Goal: Task Accomplishment & Management: Complete application form

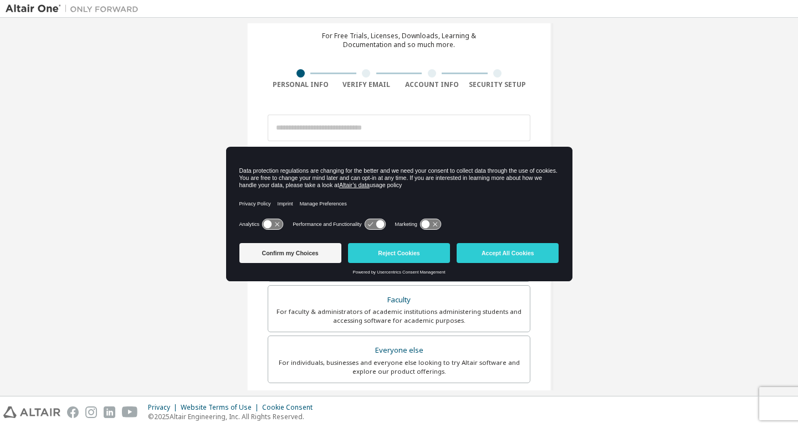
scroll to position [50, 0]
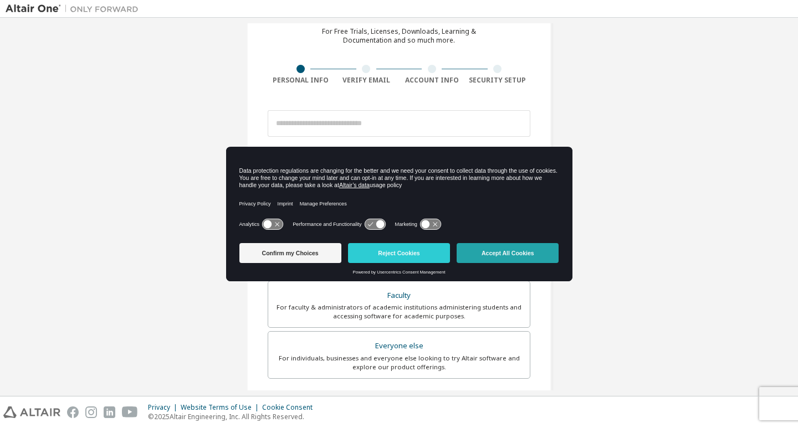
click at [490, 255] on button "Accept All Cookies" at bounding box center [508, 253] width 102 height 20
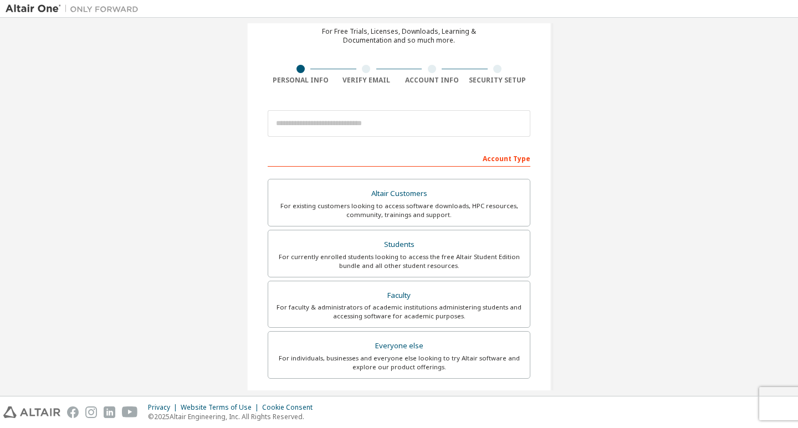
scroll to position [0, 0]
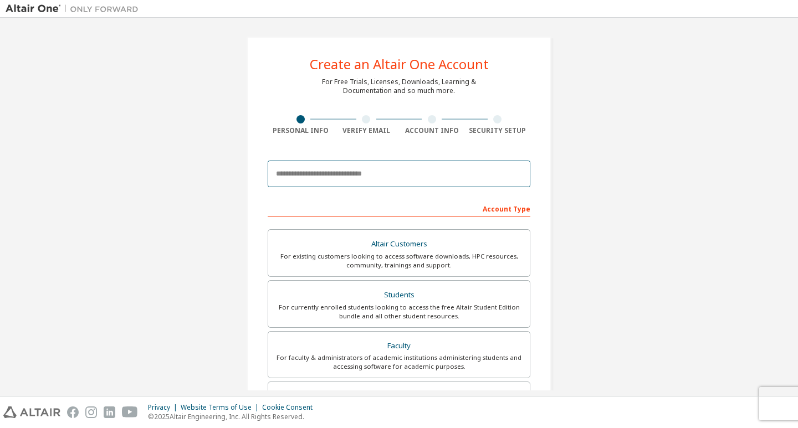
click at [435, 171] on input "email" at bounding box center [399, 174] width 263 height 27
type input "*"
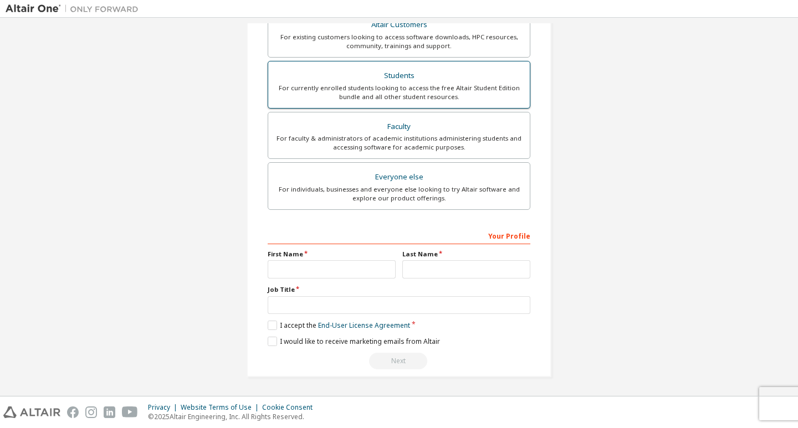
click at [479, 88] on div "For currently enrolled students looking to access the free Altair Student Editi…" at bounding box center [399, 93] width 248 height 18
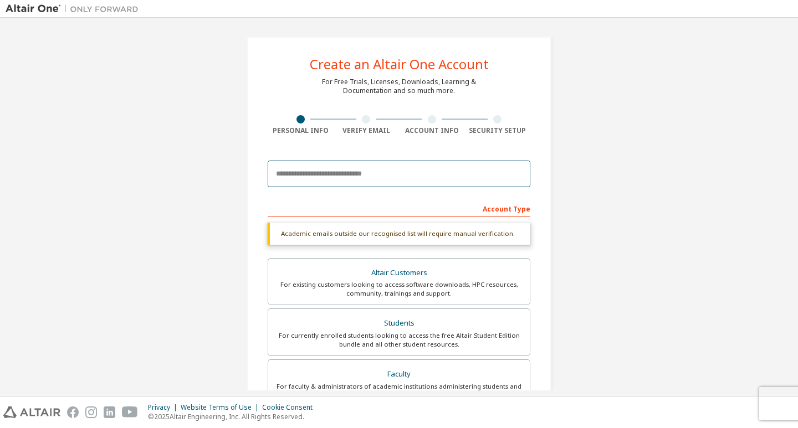
click at [409, 176] on input "email" at bounding box center [399, 174] width 263 height 27
type input "*"
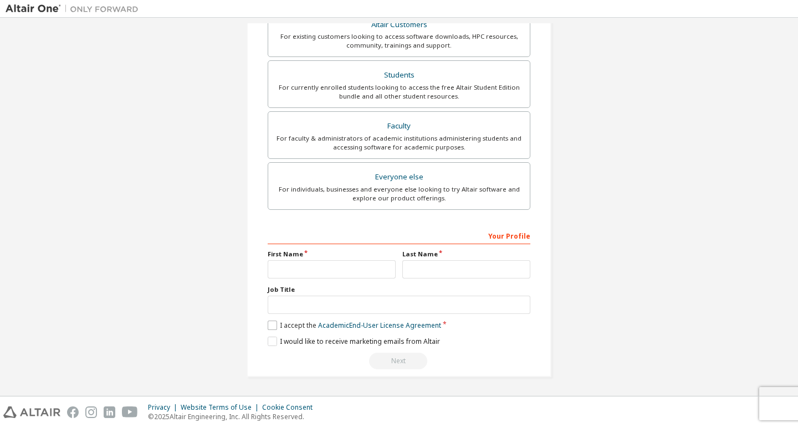
type input "**********"
click at [272, 327] on label "I accept the Academic End-User License Agreement" at bounding box center [354, 325] width 173 height 9
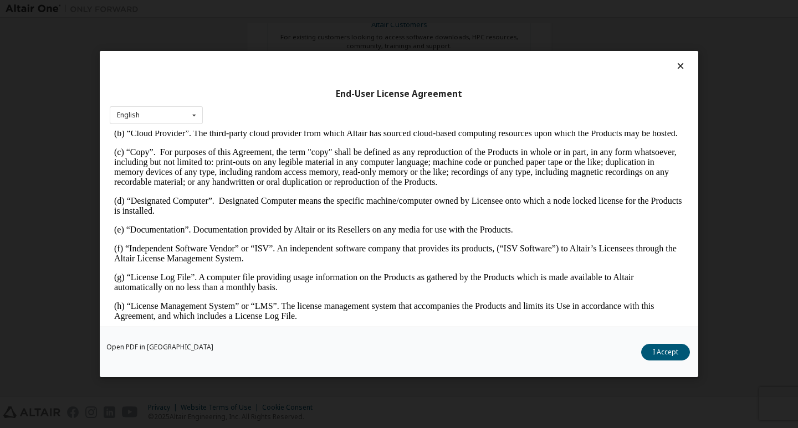
scroll to position [554, 0]
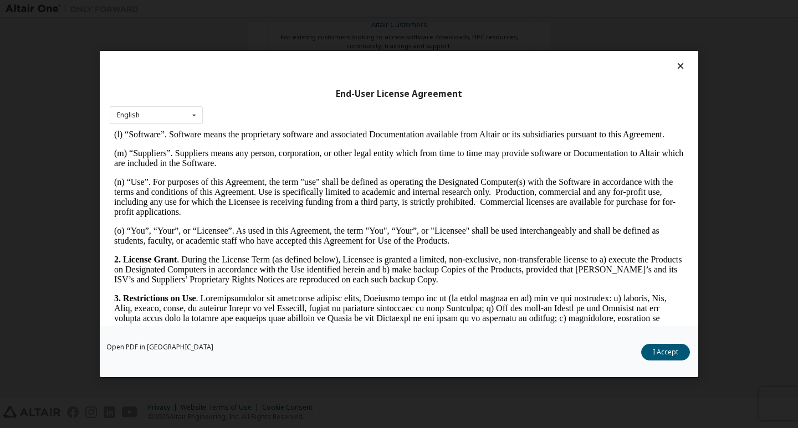
click at [661, 348] on button "I Accept" at bounding box center [665, 352] width 49 height 17
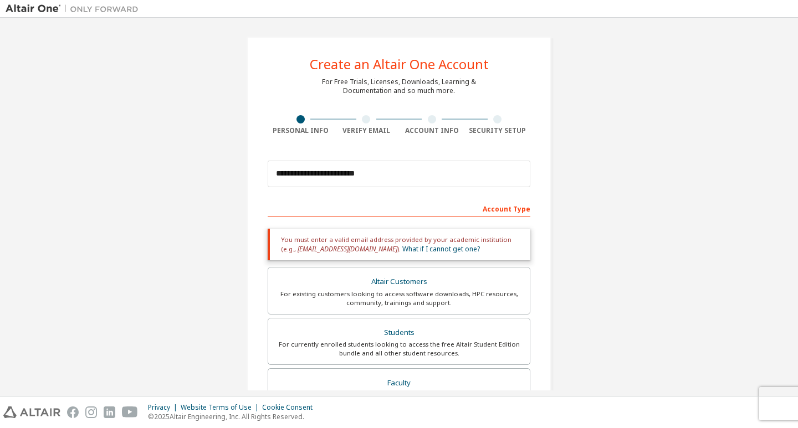
scroll to position [257, 0]
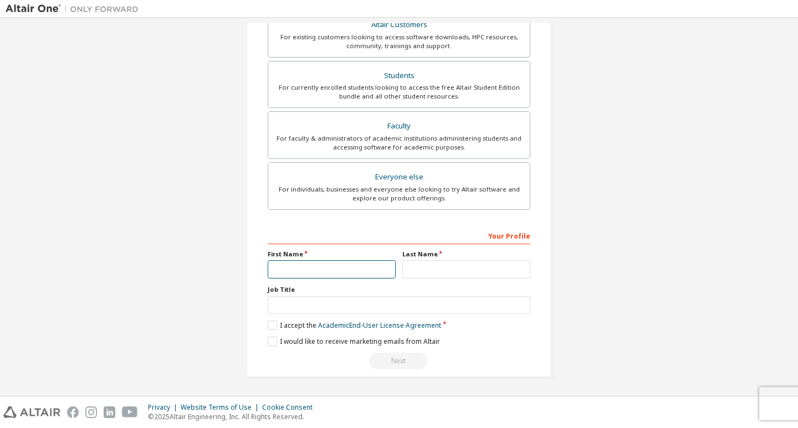
click at [338, 263] on input "text" at bounding box center [332, 269] width 128 height 18
type input "*********"
click at [434, 266] on input "text" at bounding box center [466, 269] width 128 height 18
type input "********"
click at [411, 304] on input "text" at bounding box center [399, 305] width 263 height 18
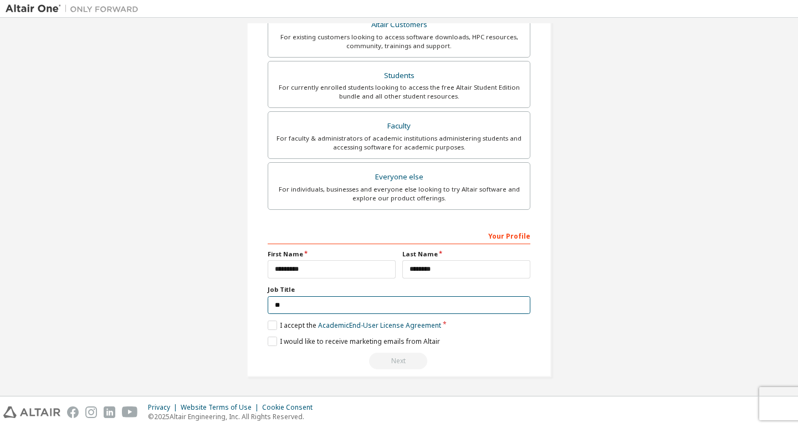
type input "*"
click at [268, 341] on label "I would like to receive marketing emails from Altair" at bounding box center [354, 341] width 172 height 9
click at [358, 308] on input "text" at bounding box center [399, 305] width 263 height 18
type input "*"
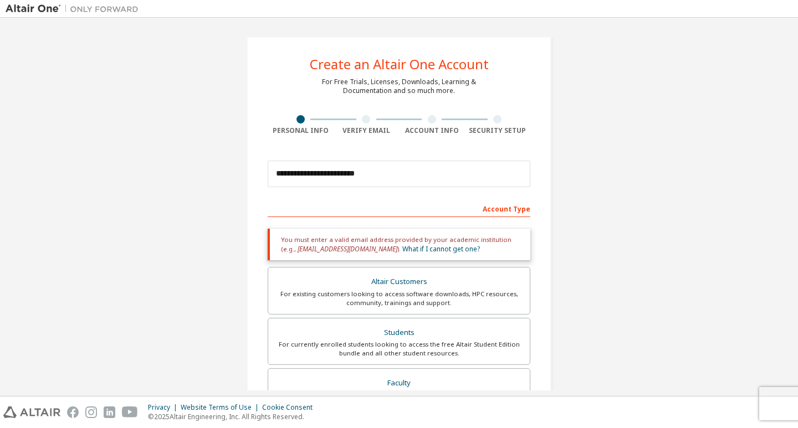
click at [369, 120] on div at bounding box center [367, 119] width 66 height 8
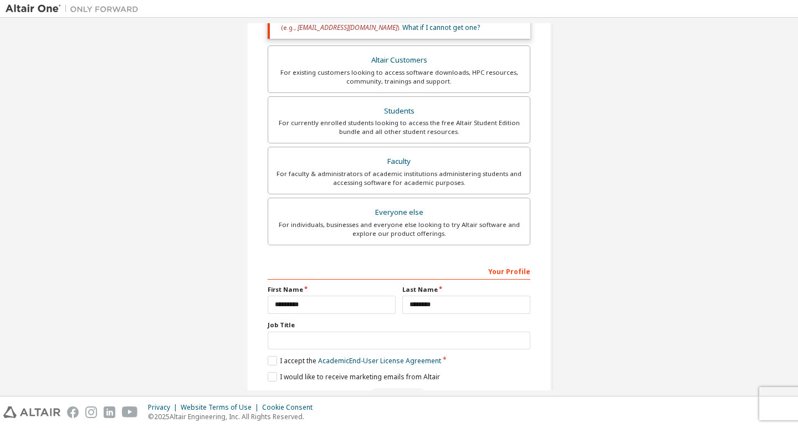
scroll to position [257, 0]
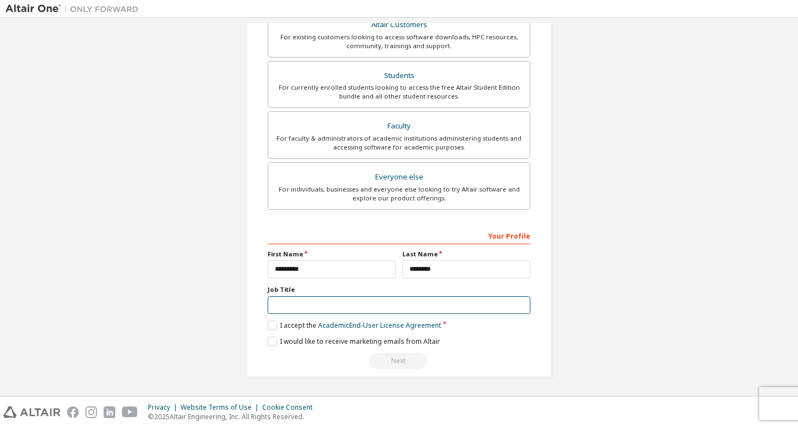
click at [319, 306] on input "text" at bounding box center [399, 305] width 263 height 18
type input "*"
click at [398, 299] on input "text" at bounding box center [399, 305] width 263 height 18
drag, startPoint x: 397, startPoint y: 353, endPoint x: 398, endPoint y: 359, distance: 6.2
click at [398, 359] on div "Next" at bounding box center [399, 361] width 263 height 17
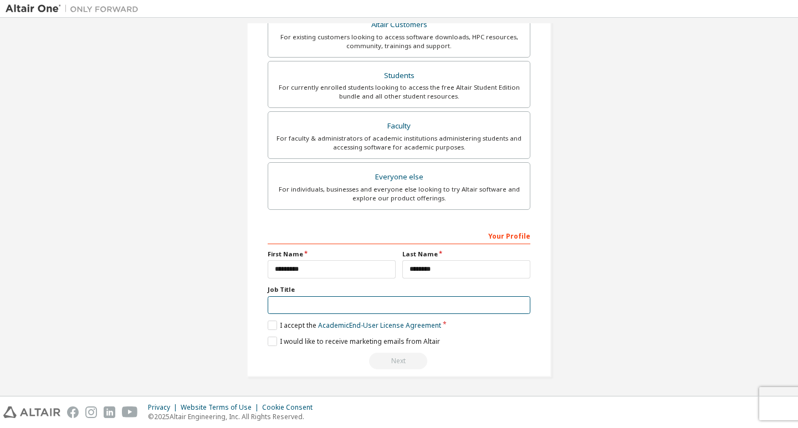
click at [427, 305] on input "text" at bounding box center [399, 305] width 263 height 18
click at [397, 357] on div "Next" at bounding box center [399, 361] width 263 height 17
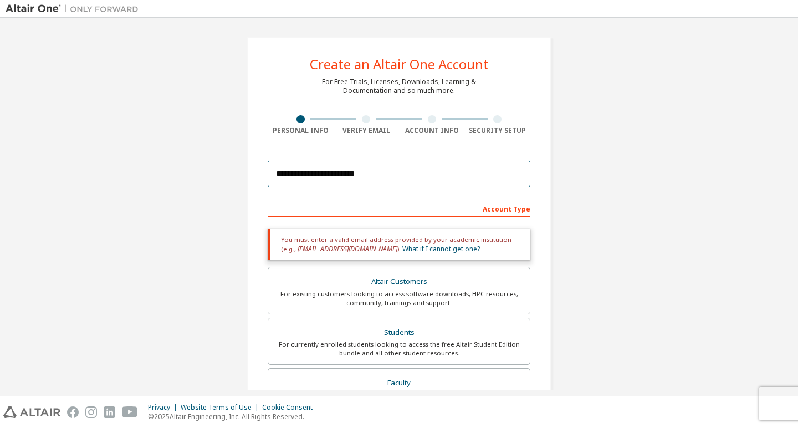
drag, startPoint x: 372, startPoint y: 177, endPoint x: 25, endPoint y: 166, distance: 347.6
click at [25, 166] on div "**********" at bounding box center [399, 335] width 787 height 625
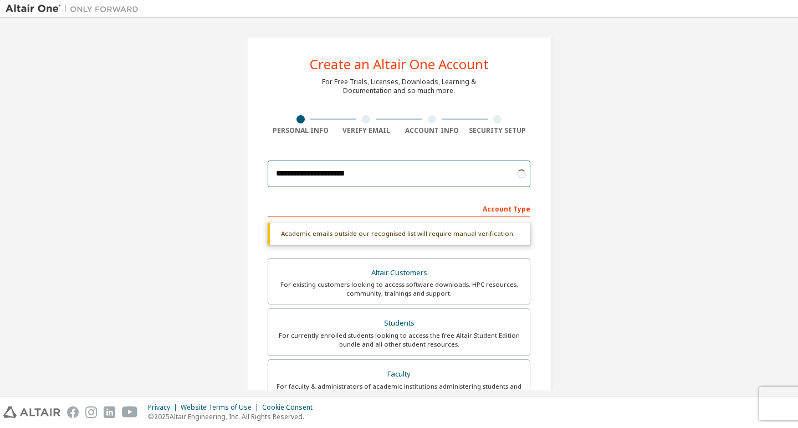
click at [336, 179] on input "**********" at bounding box center [399, 174] width 263 height 27
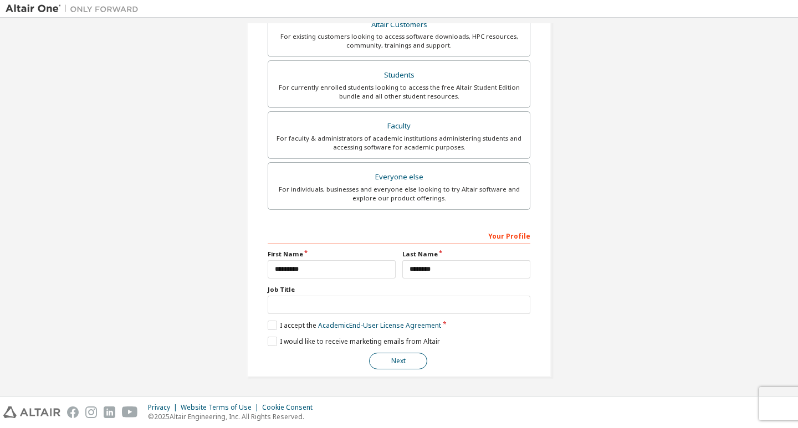
type input "**********"
click at [413, 360] on button "Next" at bounding box center [398, 361] width 58 height 17
click at [401, 357] on button "Next" at bounding box center [398, 361] width 58 height 17
click at [383, 365] on button "Next" at bounding box center [398, 361] width 58 height 17
click at [402, 354] on button "Next" at bounding box center [398, 361] width 58 height 17
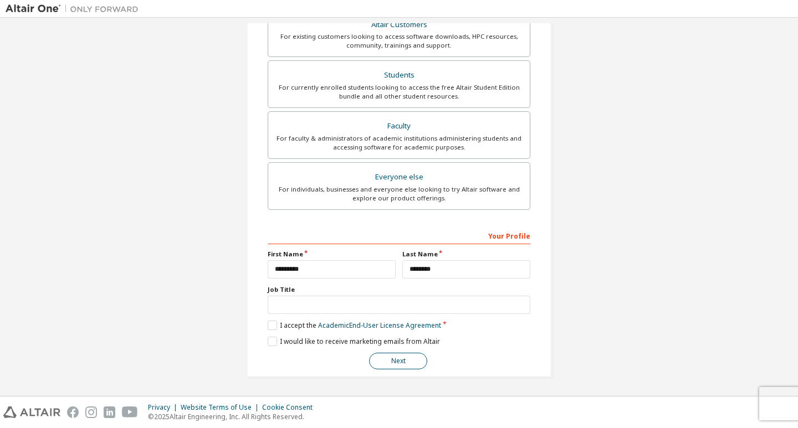
click at [402, 354] on button "Next" at bounding box center [398, 361] width 58 height 17
click at [385, 364] on button "Next" at bounding box center [398, 361] width 58 height 17
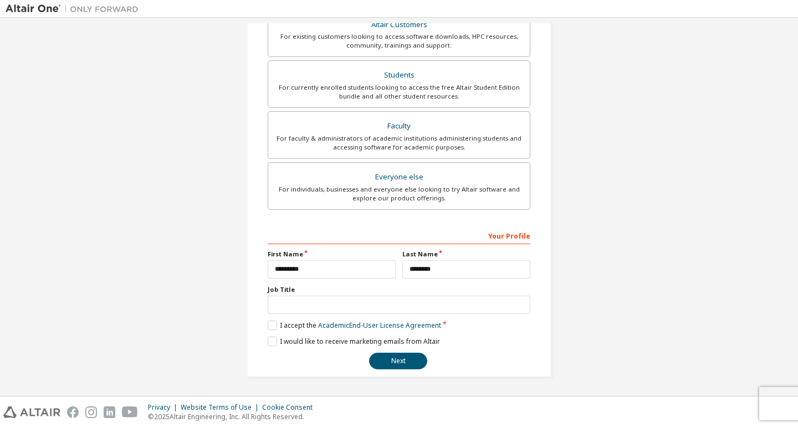
scroll to position [0, 0]
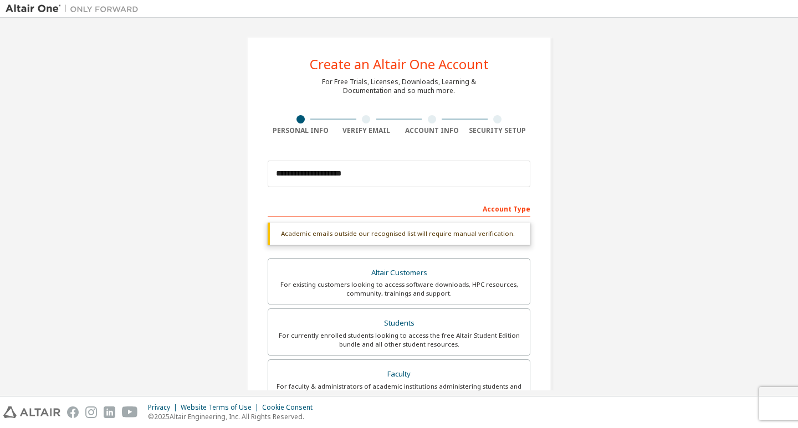
click at [505, 208] on div "Account Type" at bounding box center [399, 208] width 263 height 18
click at [513, 238] on div "Academic emails outside our recognised list will require manual verification." at bounding box center [399, 234] width 263 height 22
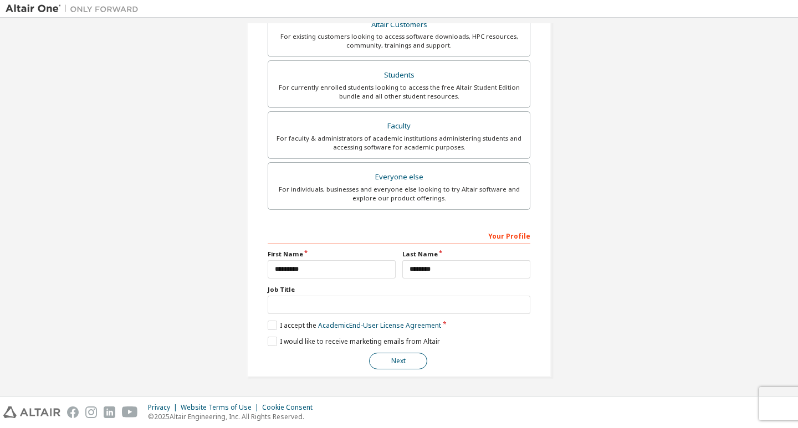
click at [397, 360] on button "Next" at bounding box center [398, 361] width 58 height 17
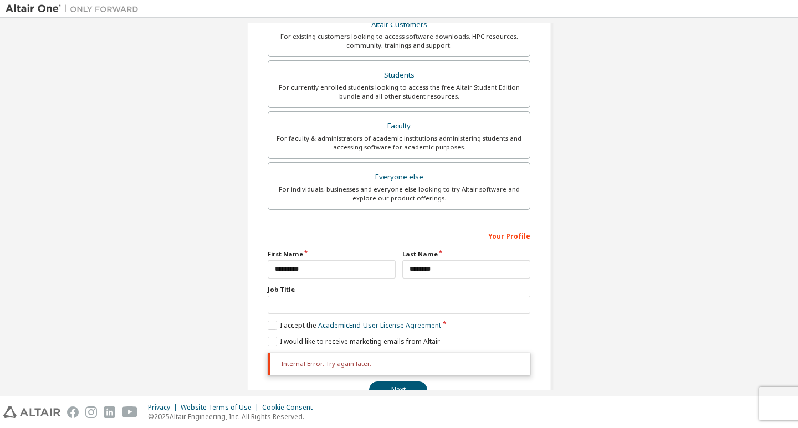
scroll to position [277, 0]
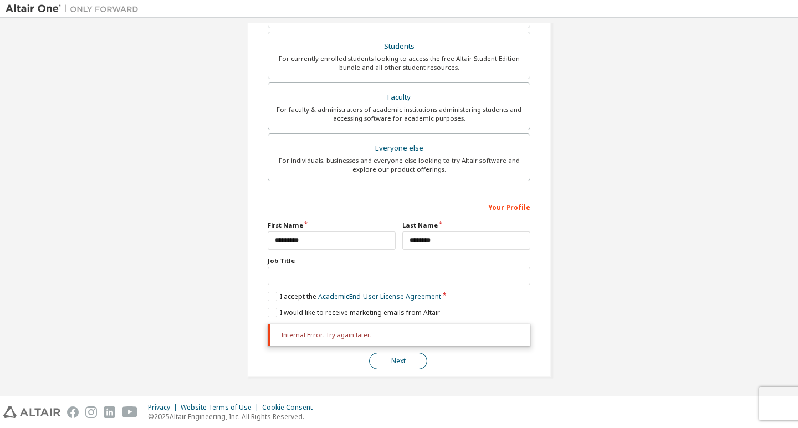
click at [373, 358] on button "Next" at bounding box center [398, 361] width 58 height 17
click at [392, 356] on button "Next" at bounding box center [398, 361] width 58 height 17
click at [410, 364] on button "Next" at bounding box center [398, 361] width 58 height 17
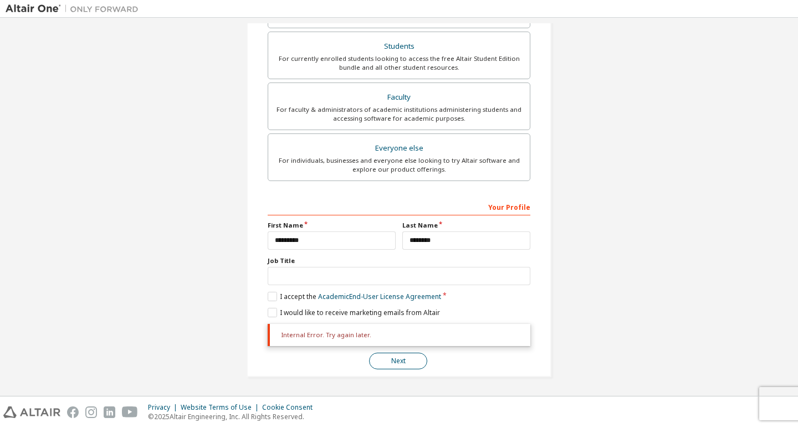
click at [410, 364] on button "Next" at bounding box center [398, 361] width 58 height 17
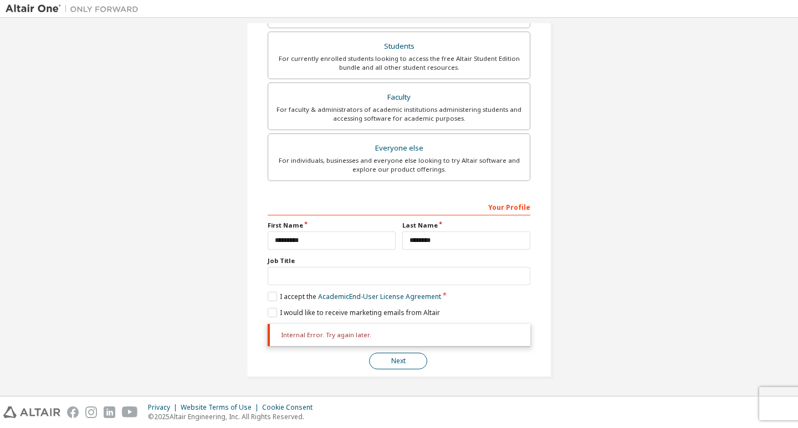
click at [393, 364] on button "Next" at bounding box center [398, 361] width 58 height 17
click at [398, 359] on button "Next" at bounding box center [398, 361] width 58 height 17
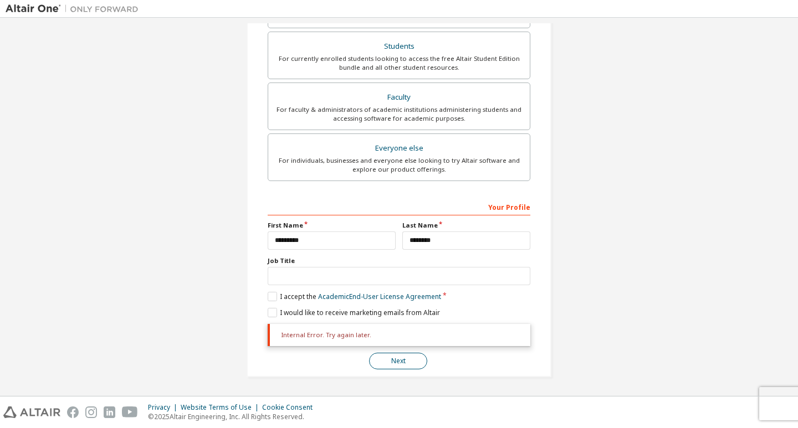
drag, startPoint x: 397, startPoint y: 360, endPoint x: 399, endPoint y: 368, distance: 8.1
click at [399, 368] on button "Next" at bounding box center [398, 361] width 58 height 17
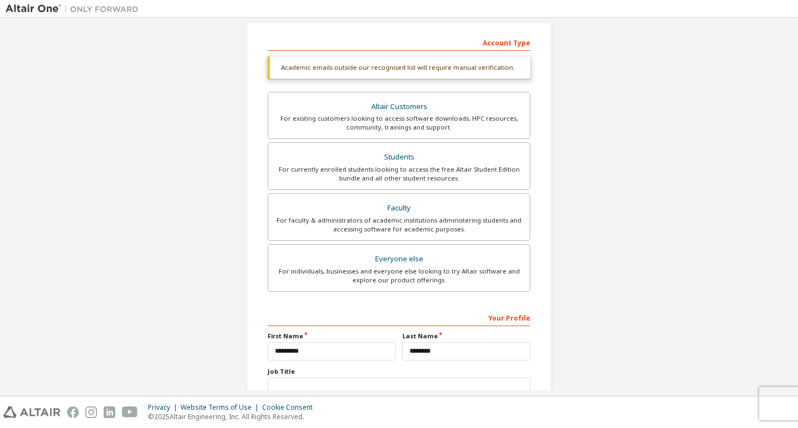
click at [400, 377] on div "Job Title" at bounding box center [399, 381] width 263 height 29
drag, startPoint x: 400, startPoint y: 377, endPoint x: 592, endPoint y: 249, distance: 231.3
click at [610, 244] on div "**********" at bounding box center [399, 179] width 787 height 644
click at [402, 405] on div "Privacy Website Terms of Use Cookie Consent © 2025 Altair Engineering, Inc. All…" at bounding box center [399, 413] width 798 height 32
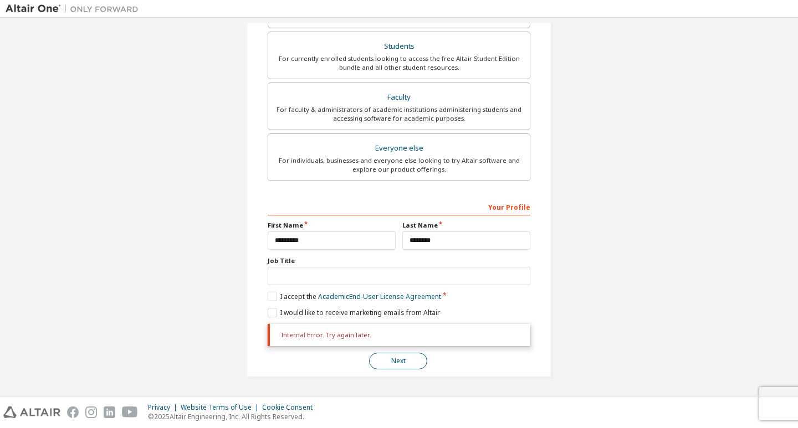
click at [409, 361] on button "Next" at bounding box center [398, 361] width 58 height 17
click at [405, 362] on button "Next" at bounding box center [398, 361] width 58 height 17
click at [420, 331] on div "Internal Error. Try again later." at bounding box center [399, 335] width 263 height 22
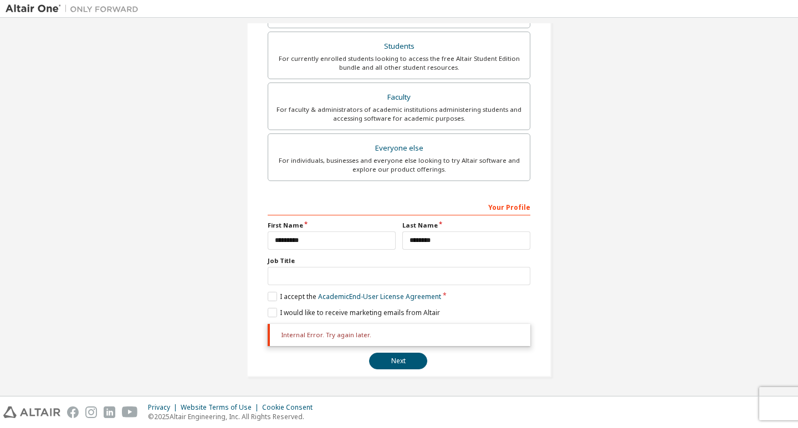
click at [407, 373] on div "**********" at bounding box center [399, 69] width 305 height 618
click at [402, 361] on button "Next" at bounding box center [398, 361] width 58 height 17
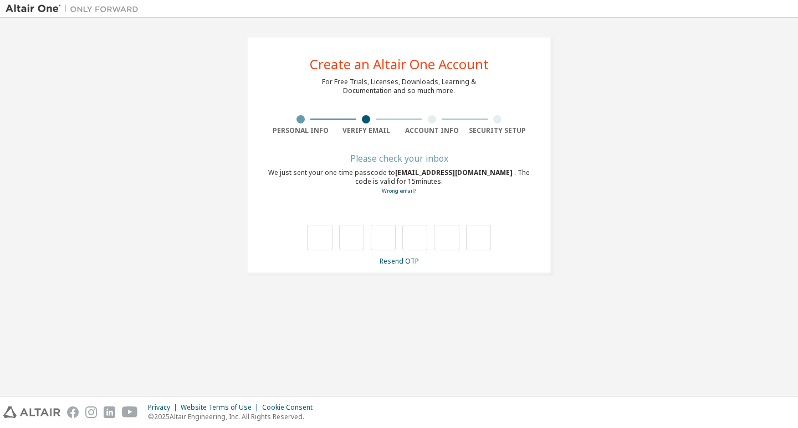
scroll to position [0, 0]
click at [616, 206] on div "**********" at bounding box center [399, 155] width 787 height 264
click at [410, 192] on link "Wrong email?" at bounding box center [399, 190] width 34 height 7
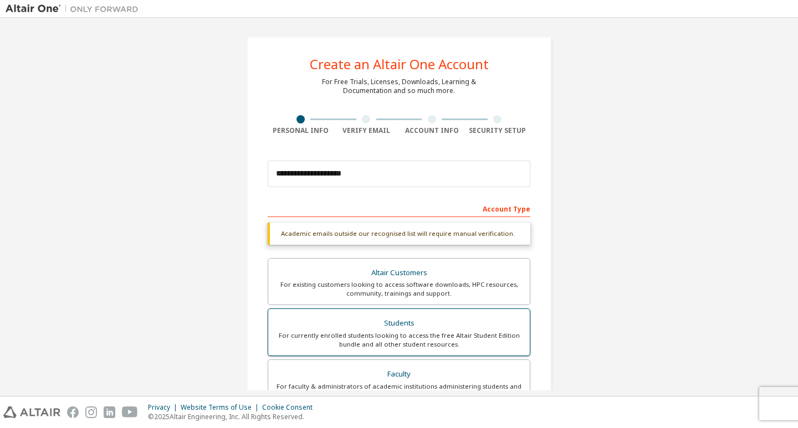
scroll to position [248, 0]
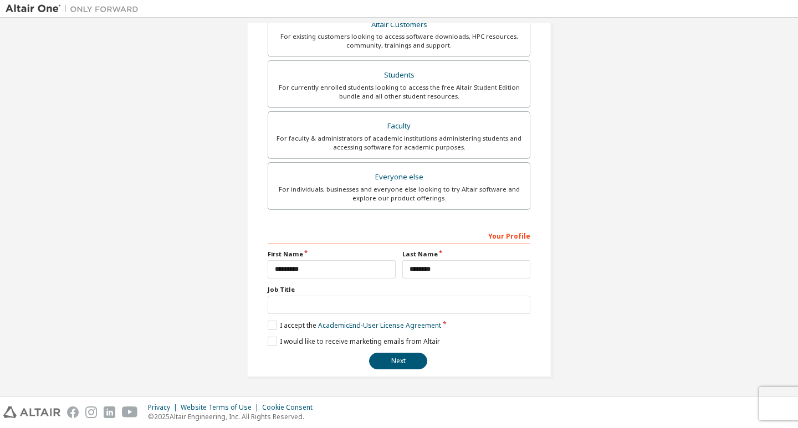
drag, startPoint x: 418, startPoint y: 360, endPoint x: 411, endPoint y: 349, distance: 12.8
click at [417, 360] on button "Next" at bounding box center [398, 361] width 58 height 17
click at [394, 364] on button "Next" at bounding box center [398, 361] width 58 height 17
click at [392, 365] on button "Next" at bounding box center [398, 361] width 58 height 17
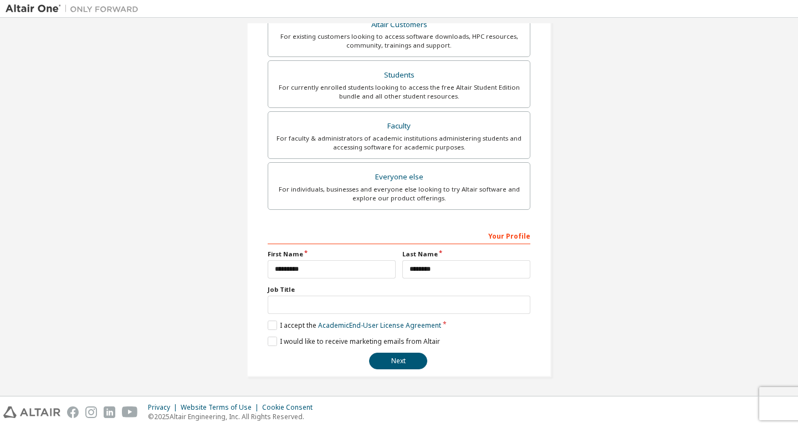
click at [411, 352] on div "**********" at bounding box center [399, 299] width 263 height 144
click at [407, 363] on button "Next" at bounding box center [398, 361] width 58 height 17
click at [418, 358] on button "Next" at bounding box center [398, 361] width 58 height 17
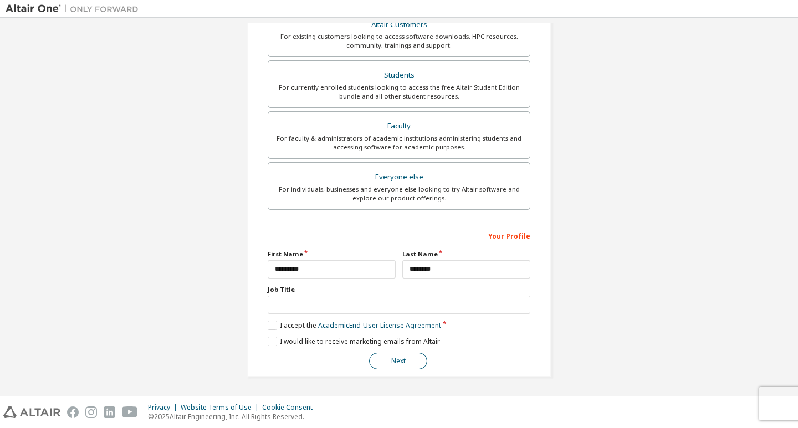
click at [418, 358] on button "Next" at bounding box center [398, 361] width 58 height 17
click at [378, 355] on button "Next" at bounding box center [398, 361] width 58 height 17
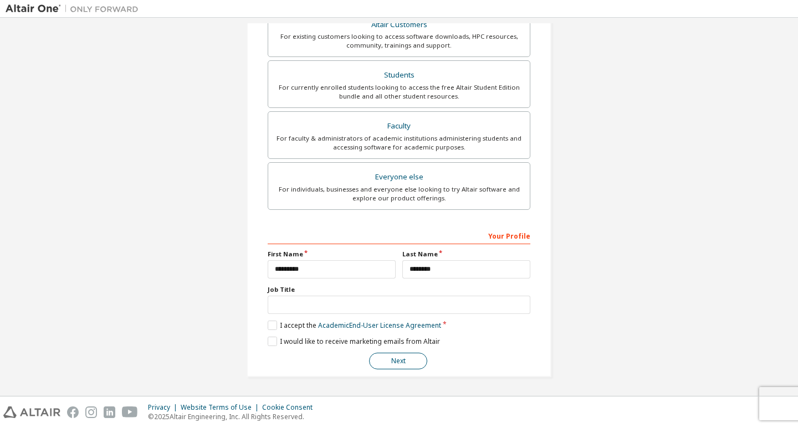
click at [378, 355] on button "Next" at bounding box center [398, 361] width 58 height 17
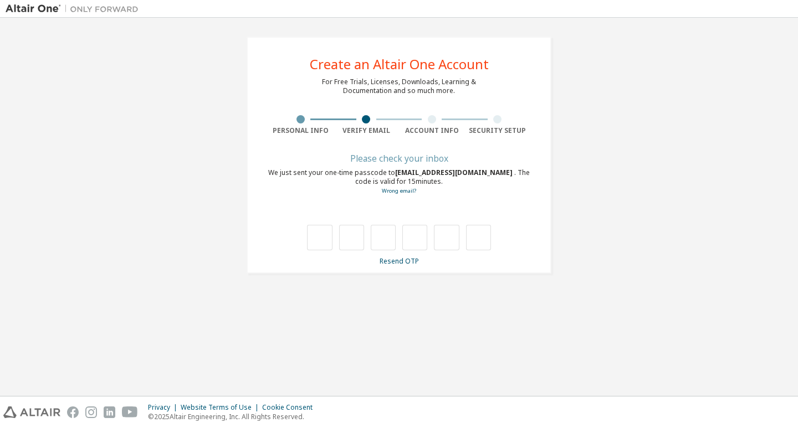
scroll to position [0, 0]
